Goal: Transaction & Acquisition: Book appointment/travel/reservation

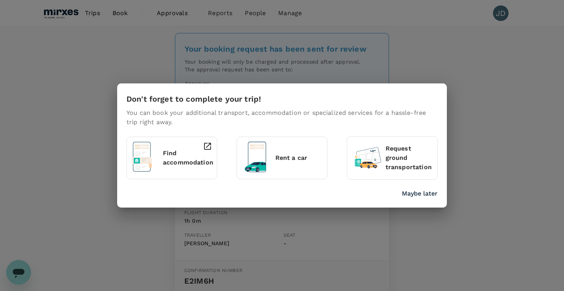
click at [416, 194] on p "Maybe later" at bounding box center [420, 193] width 36 height 9
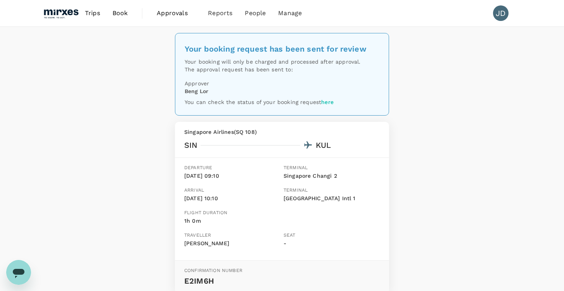
click at [126, 12] on span "Book" at bounding box center [121, 13] width 16 height 9
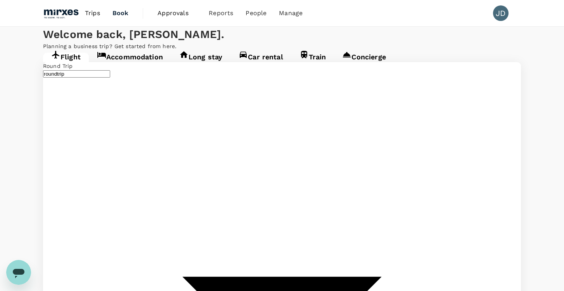
type input "undefined, undefined (any)"
type input "Singapore Changi (SIN)"
type input "Kuala Lumpur Intl ([GEOGRAPHIC_DATA])"
type input "Singapore Changi (SIN)"
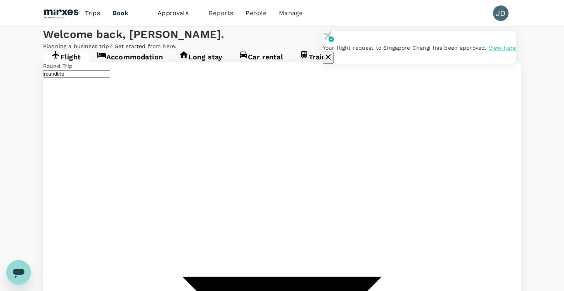
type input "Kuala Lumpur Intl ([GEOGRAPHIC_DATA])"
type input "Singapore Changi (SIN)"
type input "K"
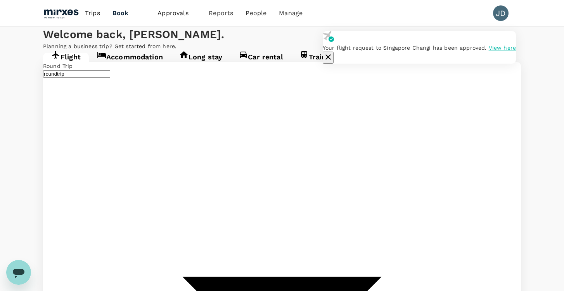
type input "Sar"
